Goal: Transaction & Acquisition: Purchase product/service

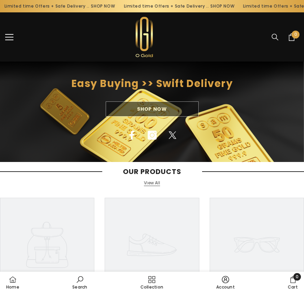
click at [175, 109] on div "Shop Now" at bounding box center [152, 108] width 304 height 15
click at [160, 108] on div "Shop Now" at bounding box center [152, 108] width 304 height 15
click at [7, 37] on span "menu" at bounding box center [9, 37] width 8 height 1
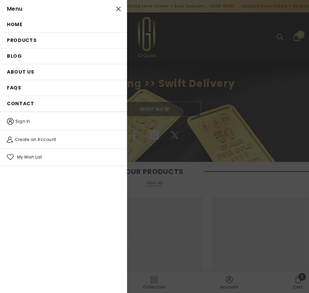
click at [38, 39] on link "Products" at bounding box center [63, 40] width 127 height 15
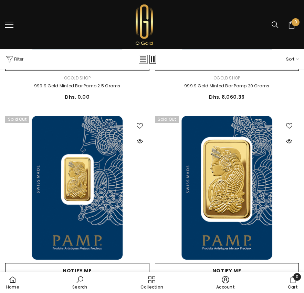
scroll to position [386, 0]
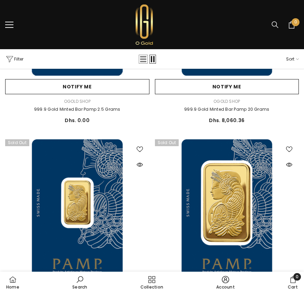
click at [7, 25] on button "menu" at bounding box center [9, 25] width 8 height 8
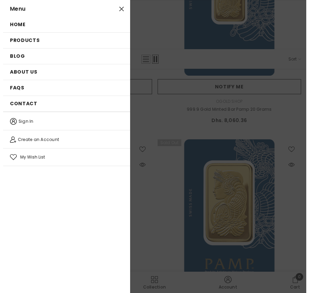
scroll to position [388, 0]
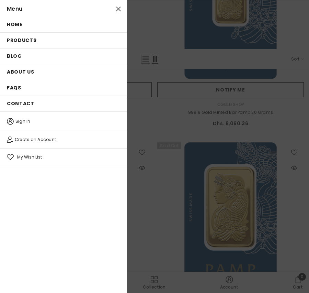
click at [17, 8] on span "Menu" at bounding box center [14, 9] width 15 height 8
click at [122, 10] on button "Close" at bounding box center [119, 9] width 14 height 14
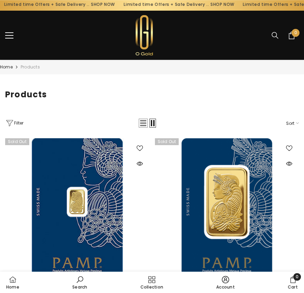
scroll to position [0, 0]
